Goal: Task Accomplishment & Management: Use online tool/utility

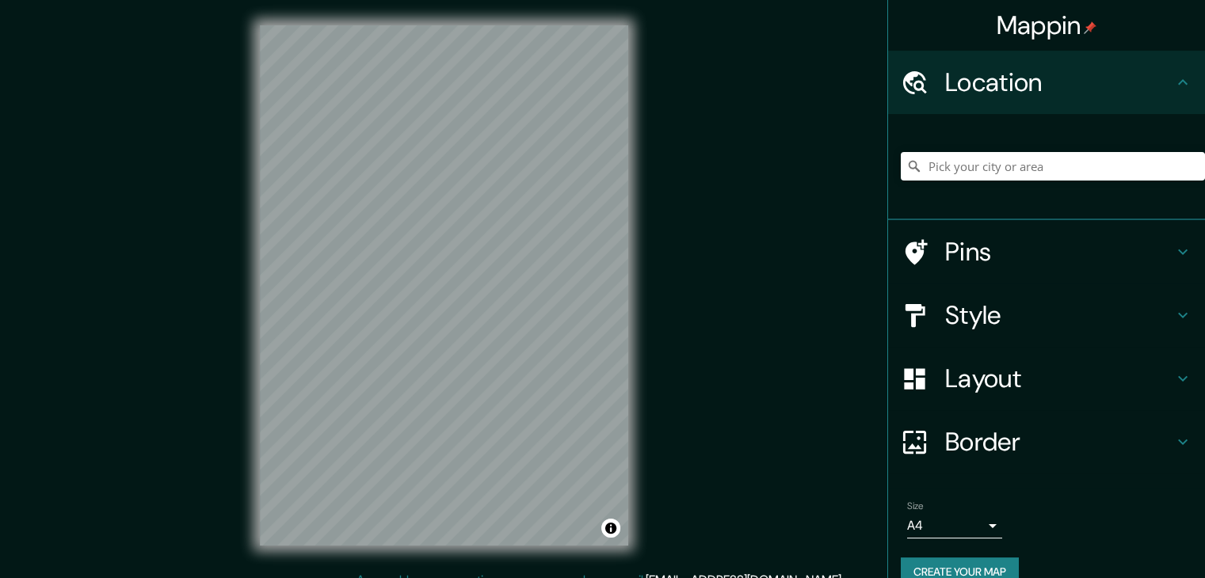
click at [950, 181] on div at bounding box center [1053, 166] width 304 height 79
click at [949, 166] on input "Pick your city or area" at bounding box center [1053, 166] width 304 height 29
click at [1103, 166] on input "[GEOGRAPHIC_DATA], [US_STATE], [GEOGRAPHIC_DATA]" at bounding box center [1053, 166] width 304 height 29
drag, startPoint x: 1139, startPoint y: 169, endPoint x: 756, endPoint y: 175, distance: 383.4
click at [756, 175] on div "Mappin Location [GEOGRAPHIC_DATA], [US_STATE], [GEOGRAPHIC_DATA] [GEOGRAPHIC_DA…" at bounding box center [602, 298] width 1205 height 596
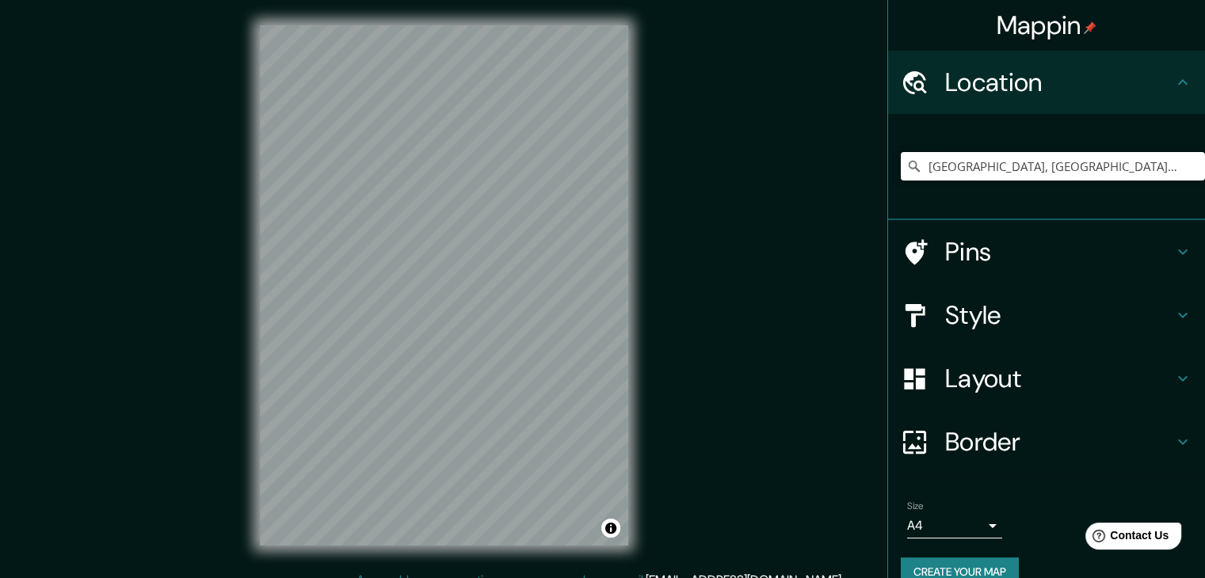
click at [935, 162] on input "[GEOGRAPHIC_DATA], [GEOGRAPHIC_DATA], [GEOGRAPHIC_DATA]" at bounding box center [1053, 166] width 304 height 29
paste input "@-17.1505973,-64.9216835,253547"
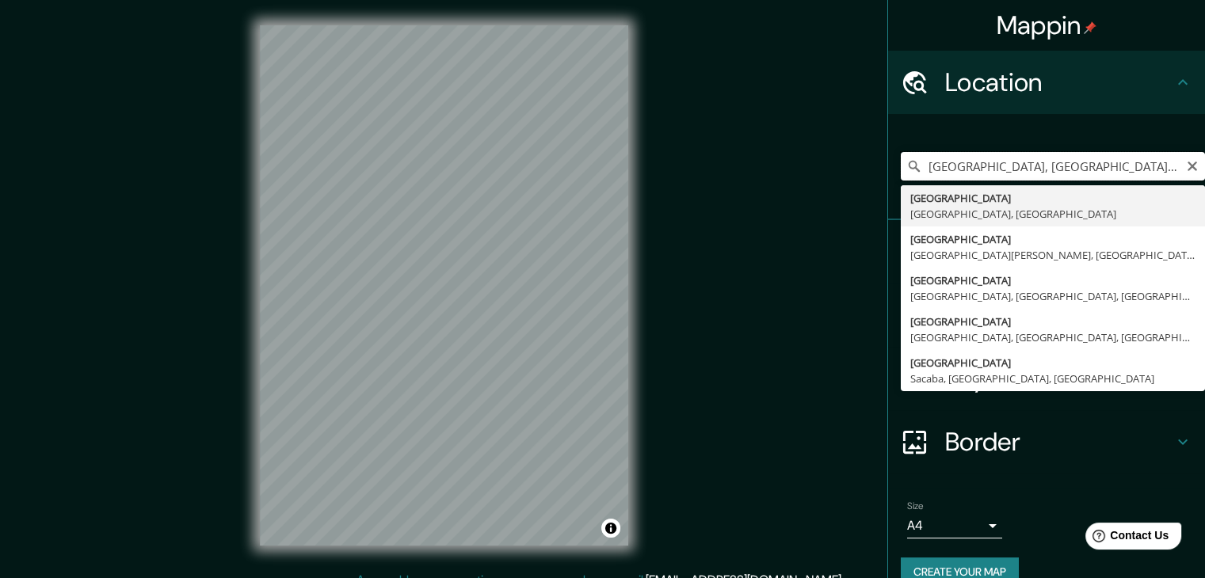
click at [1093, 166] on input "[GEOGRAPHIC_DATA], [GEOGRAPHIC_DATA], [GEOGRAPHIC_DATA]" at bounding box center [1053, 166] width 304 height 29
click at [1141, 169] on input "[GEOGRAPHIC_DATA], [GEOGRAPHIC_DATA], [GEOGRAPHIC_DATA]" at bounding box center [1053, 166] width 304 height 29
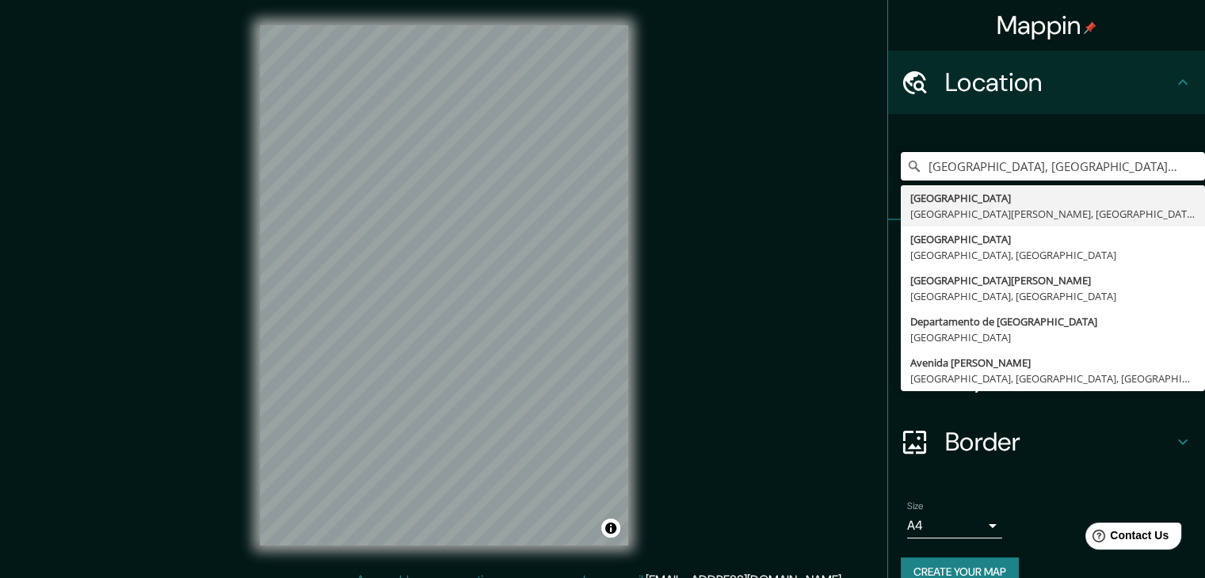
type input "[GEOGRAPHIC_DATA], [GEOGRAPHIC_DATA][PERSON_NAME], [GEOGRAPHIC_DATA], [GEOGRAPH…"
